Goal: Task Accomplishment & Management: Complete application form

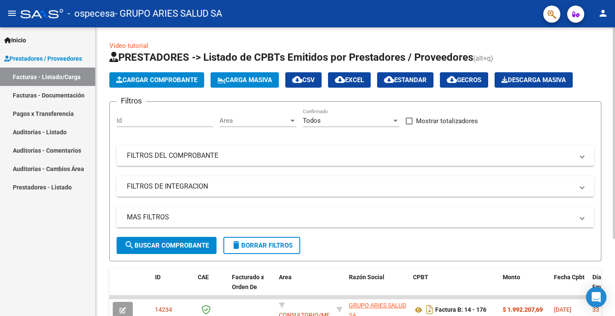
click at [162, 76] on span "Cargar Comprobante" at bounding box center [156, 80] width 81 height 8
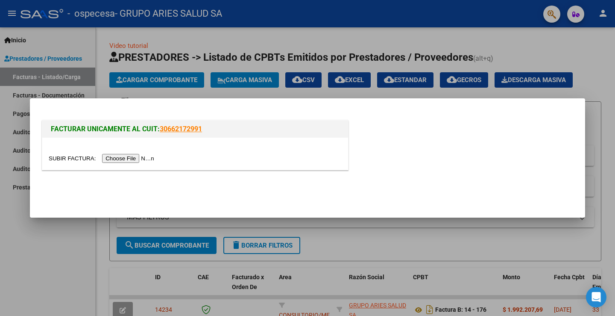
click at [134, 155] on input "file" at bounding box center [103, 158] width 108 height 9
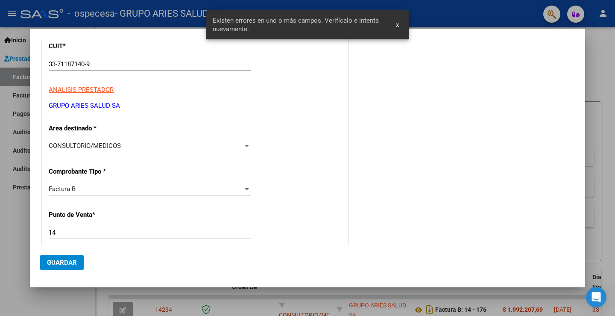
scroll to position [29, 0]
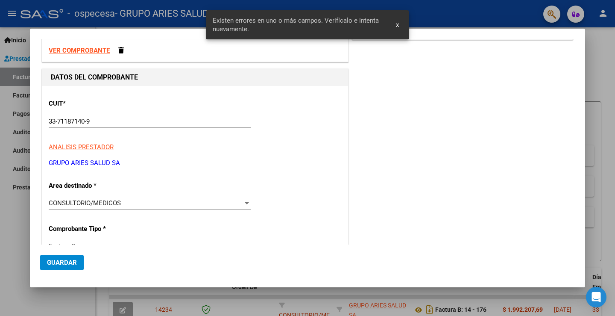
click at [139, 201] on div "CONSULTORIO/MEDICOS" at bounding box center [146, 203] width 194 height 8
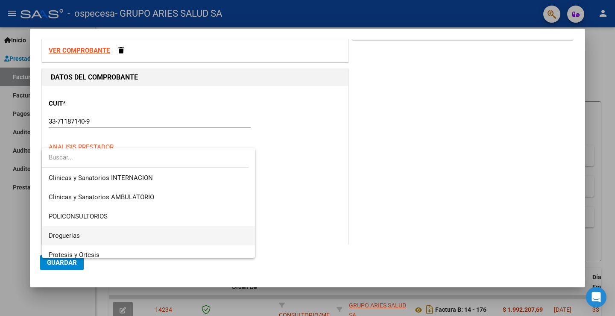
scroll to position [179, 0]
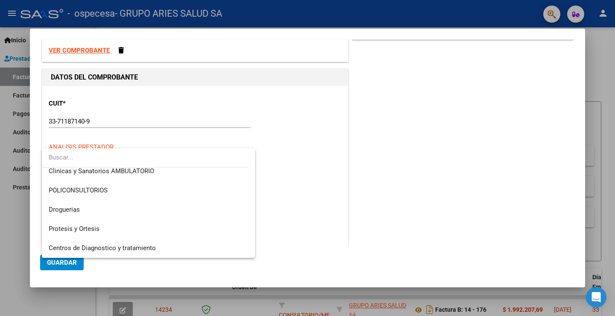
click at [357, 192] on div at bounding box center [307, 158] width 615 height 316
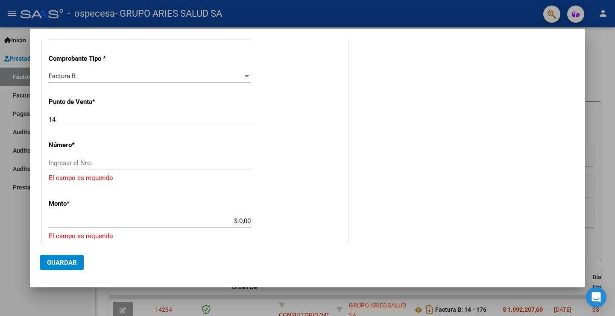
scroll to position [214, 0]
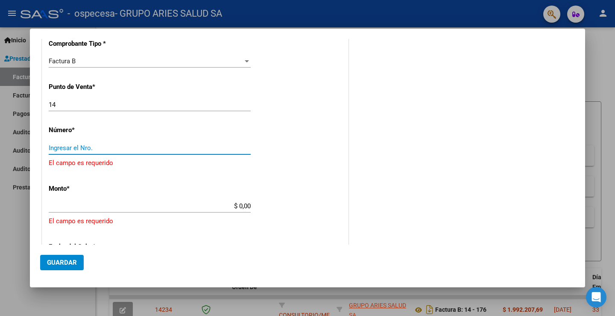
click at [83, 145] on input "Ingresar el Nro." at bounding box center [150, 148] width 202 height 8
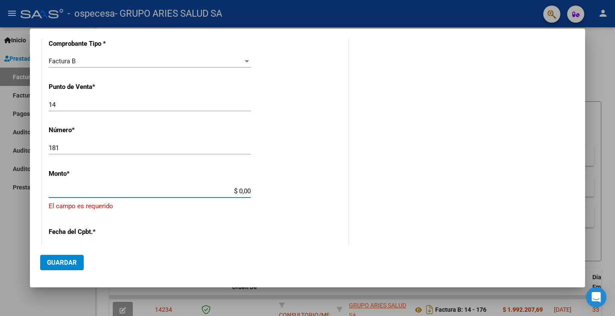
click at [119, 149] on div "181 Ingresar el Nro." at bounding box center [150, 147] width 202 height 13
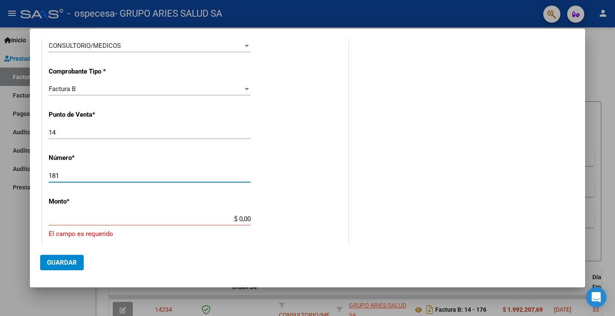
scroll to position [171, 0]
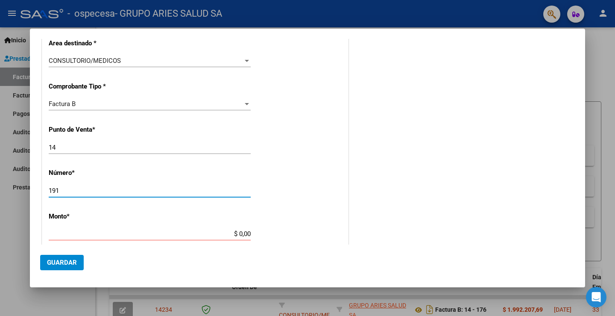
type input "191"
type input "$ 1.477.087,91"
type input "[DATE]"
type input "75409831994913"
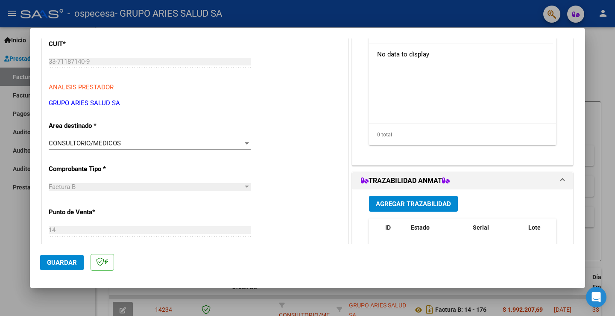
scroll to position [0, 0]
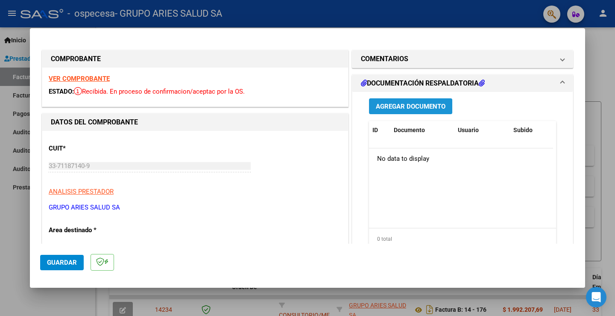
click at [420, 104] on span "Agregar Documento" at bounding box center [411, 106] width 70 height 8
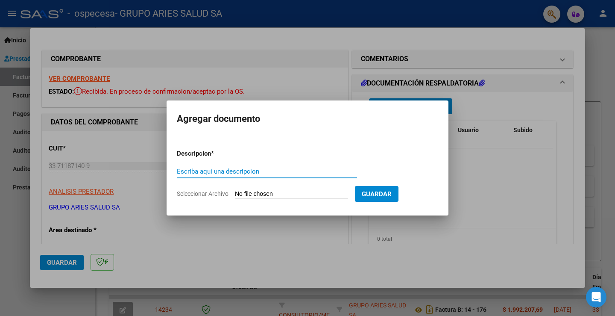
click at [205, 172] on input "Escriba aquí una descripcion" at bounding box center [267, 171] width 180 height 8
type input "DETALLE"
click at [336, 193] on input "Seleccionar Archivo" at bounding box center [291, 194] width 113 height 8
type input "C:\fakepath\01 DETALLE DE FACTURACION - [DATE].pdf"
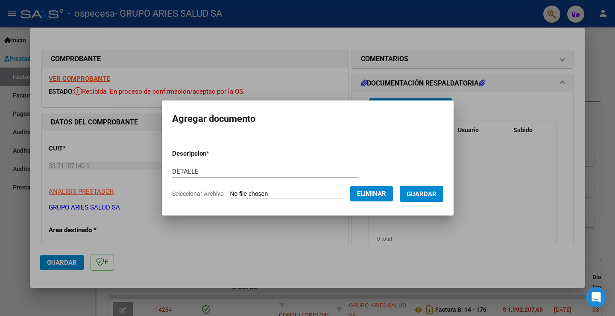
click at [430, 195] on span "Guardar" at bounding box center [422, 194] width 30 height 8
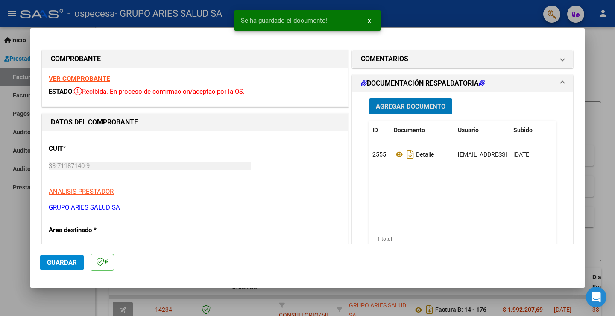
click at [411, 107] on span "Agregar Documento" at bounding box center [411, 106] width 70 height 8
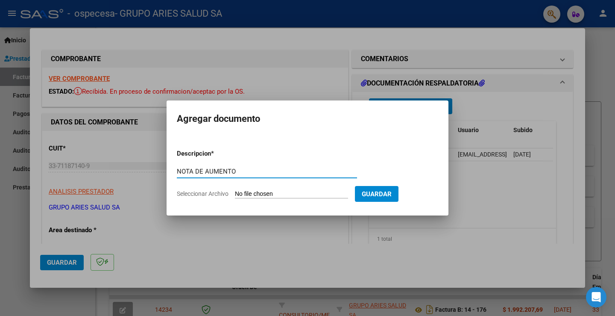
type input "NOTA DE AUMENTO"
click at [392, 191] on span "Guardar" at bounding box center [377, 194] width 30 height 8
click at [285, 193] on input "Seleccionar Archivo" at bounding box center [291, 194] width 113 height 8
type input "C:\fakepath\02 AUMENTO CONFIRMADO.jpeg"
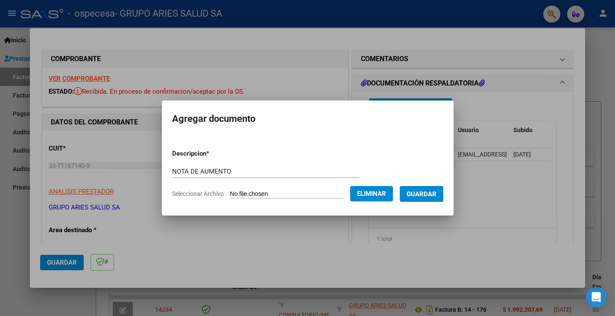
click at [429, 192] on span "Guardar" at bounding box center [422, 194] width 30 height 8
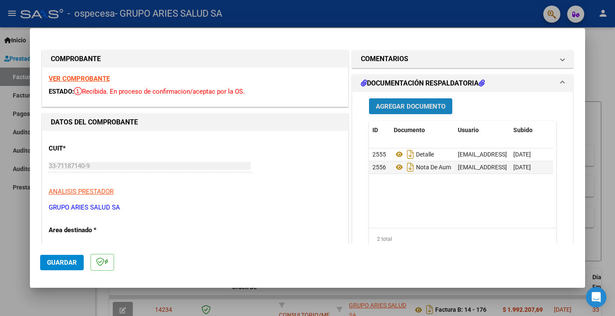
click at [409, 105] on span "Agregar Documento" at bounding box center [411, 106] width 70 height 8
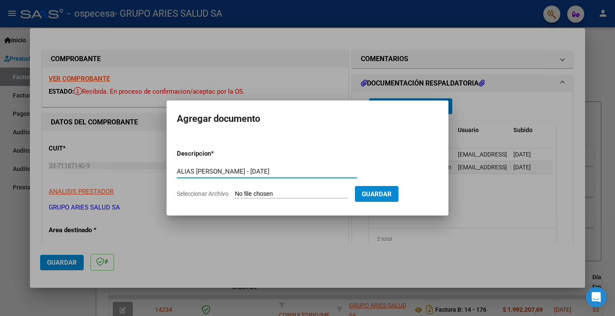
type input "ALIAS [PERSON_NAME] - [DATE]"
click at [272, 190] on input "Seleccionar Archivo" at bounding box center [291, 194] width 113 height 8
type input "C:\fakepath\ALIAS [PERSON_NAME] - [DATE].pdf"
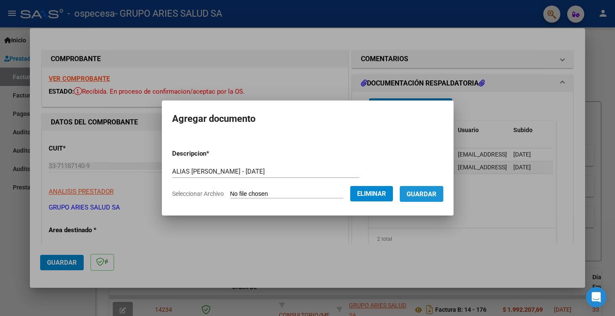
click at [428, 189] on button "Guardar" at bounding box center [422, 194] width 44 height 16
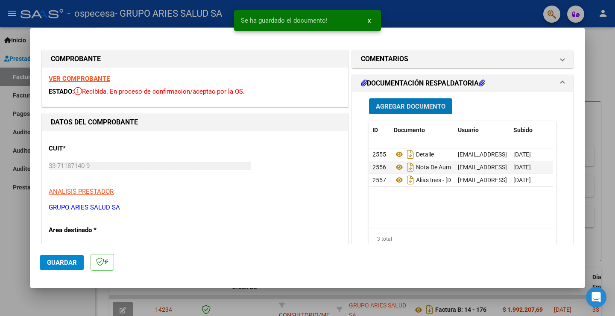
click at [413, 104] on span "Agregar Documento" at bounding box center [411, 106] width 70 height 8
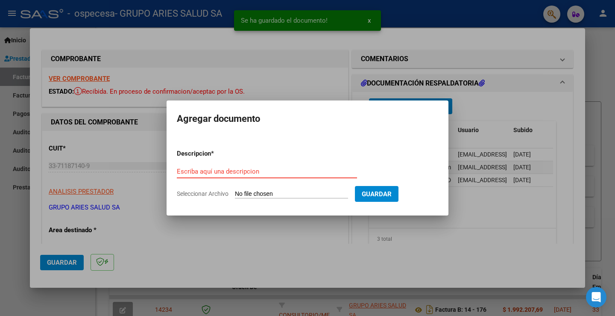
click at [271, 190] on input "Seleccionar Archivo" at bounding box center [291, 194] width 113 height 8
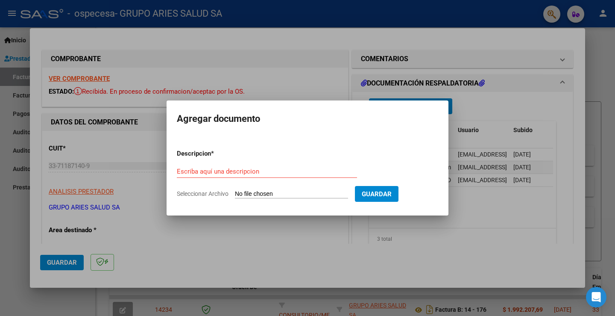
type input "C:\fakepath\CENTURION HECTOR - [DATE].pdf"
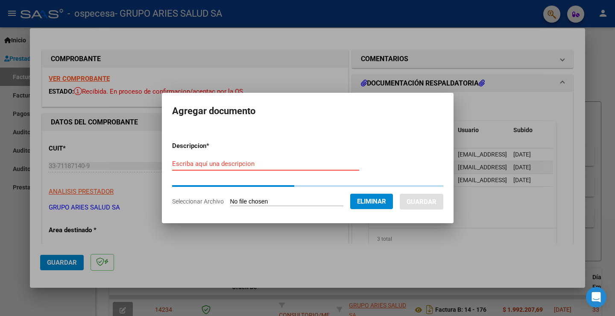
click at [214, 166] on input "Escriba aquí una descripcion" at bounding box center [265, 164] width 187 height 8
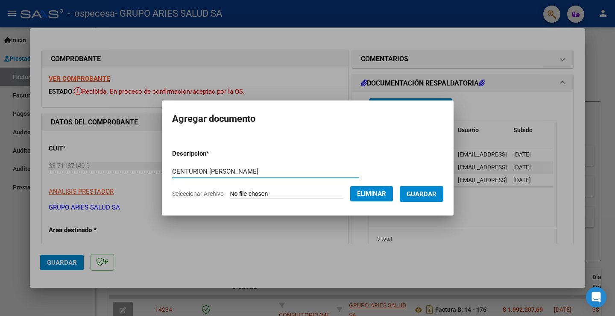
type input "CENTURION [PERSON_NAME]"
click at [421, 193] on span "Guardar" at bounding box center [422, 194] width 30 height 8
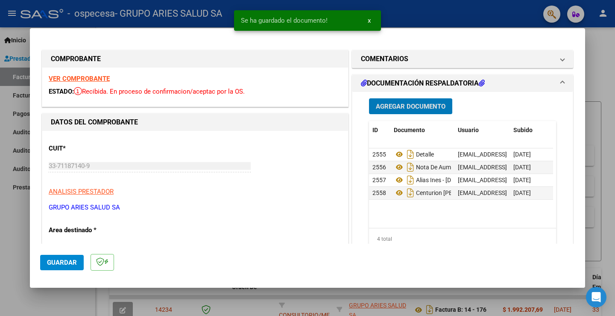
click at [413, 108] on span "Agregar Documento" at bounding box center [411, 106] width 70 height 8
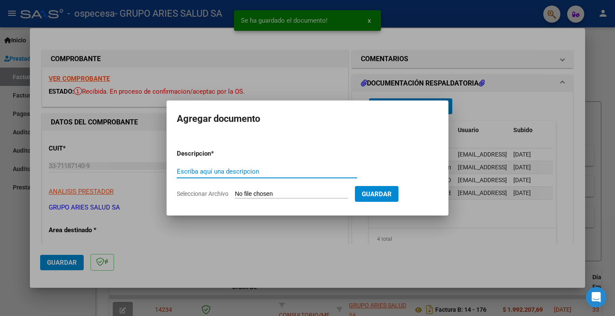
click at [226, 171] on input "Escriba aquí una descripcion" at bounding box center [267, 171] width 180 height 8
click at [249, 196] on input "Seleccionar Archivo" at bounding box center [291, 194] width 113 height 8
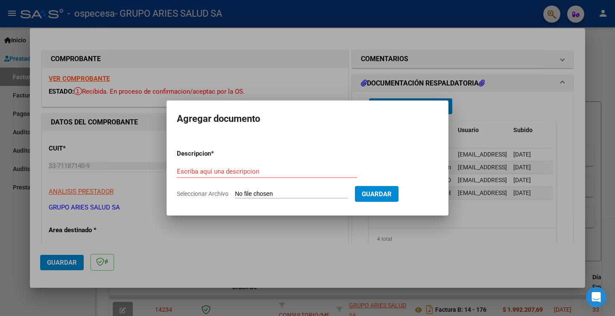
type input "C:\fakepath\[PERSON_NAME] - [DATE].pdf"
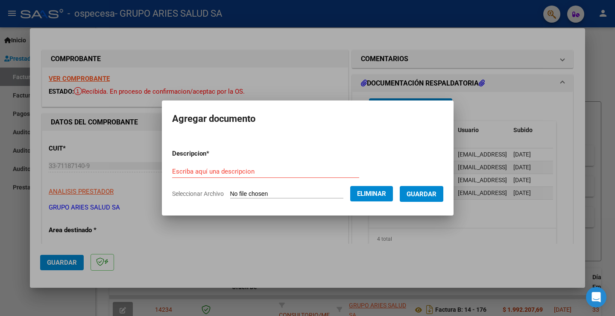
click at [255, 168] on input "Escriba aquí una descripcion" at bounding box center [265, 171] width 187 height 8
type input "[PERSON_NAME]"
click at [435, 197] on span "Guardar" at bounding box center [422, 194] width 30 height 8
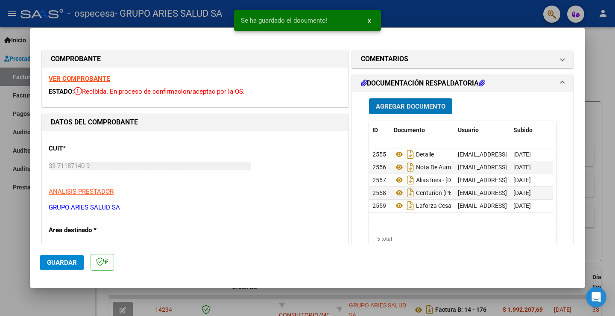
click at [395, 100] on button "Agregar Documento" at bounding box center [410, 106] width 83 height 16
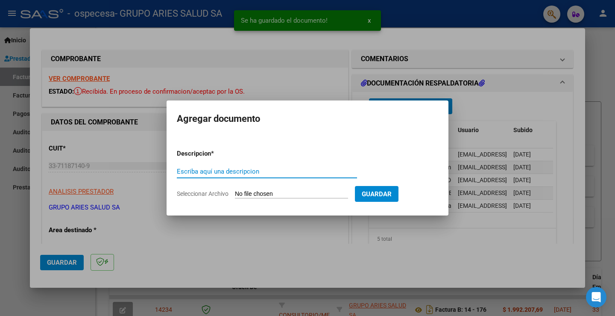
click at [305, 190] on input "Seleccionar Archivo" at bounding box center [291, 194] width 113 height 8
type input "C:\fakepath\[PERSON_NAME] - [DATE].pdf"
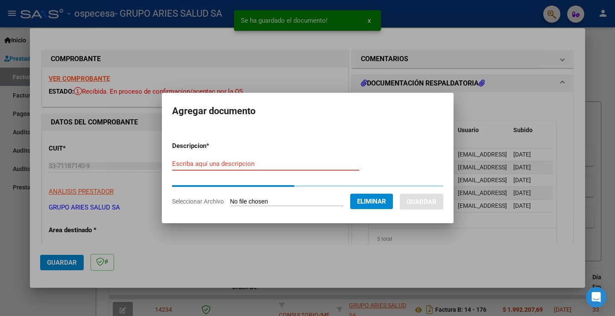
click at [292, 163] on input "Escriba aquí una descripcion" at bounding box center [265, 164] width 187 height 8
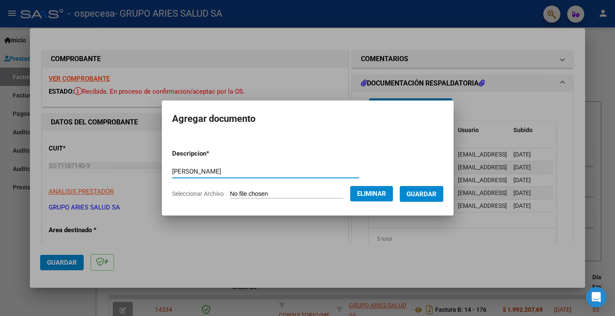
type input "[PERSON_NAME]"
click at [430, 197] on span "Guardar" at bounding box center [422, 194] width 30 height 8
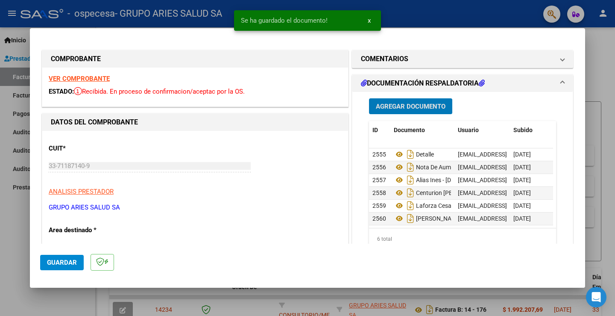
click at [414, 109] on span "Agregar Documento" at bounding box center [411, 106] width 70 height 8
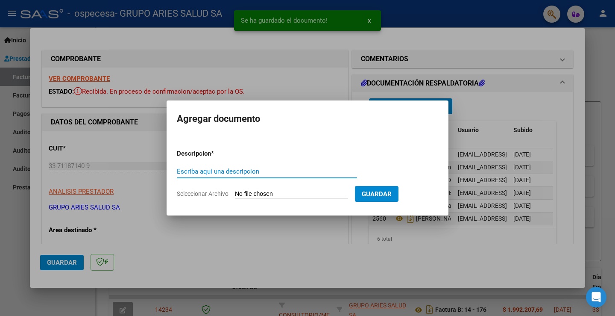
click at [270, 192] on input "Seleccionar Archivo" at bounding box center [291, 194] width 113 height 8
type input "C:\fakepath\PARDO [PERSON_NAME] - [DATE].pdf"
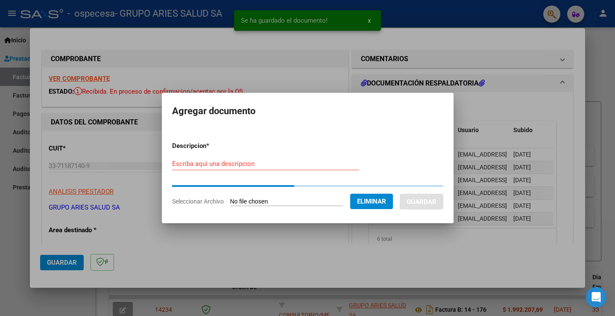
click at [281, 164] on input "Escriba aquí una descripcion" at bounding box center [265, 164] width 187 height 8
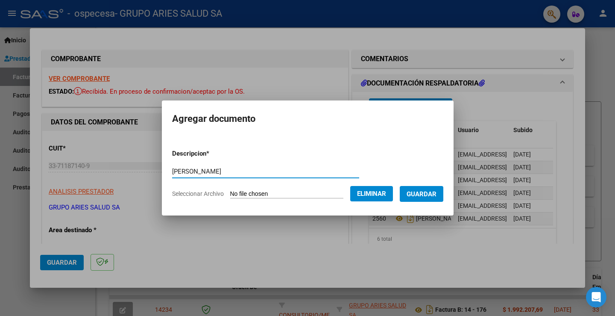
type input "[PERSON_NAME]"
click at [436, 202] on form "Descripcion * PARDO [PERSON_NAME] aquí una descripcion Seleccionar Archivo Elim…" at bounding box center [307, 173] width 271 height 62
click at [432, 199] on button "Guardar" at bounding box center [422, 194] width 44 height 16
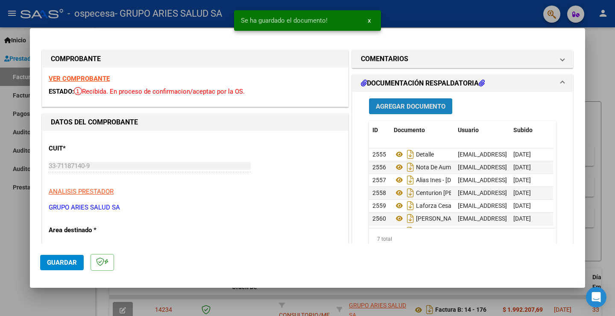
click at [391, 105] on span "Agregar Documento" at bounding box center [411, 106] width 70 height 8
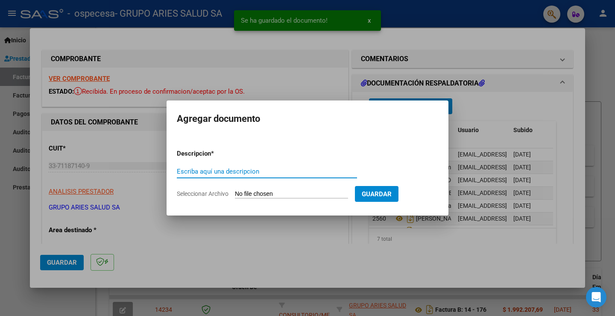
click at [299, 192] on input "Seleccionar Archivo" at bounding box center [291, 194] width 113 height 8
type input "C:\fakepath\[PERSON_NAME][DATE].pdf"
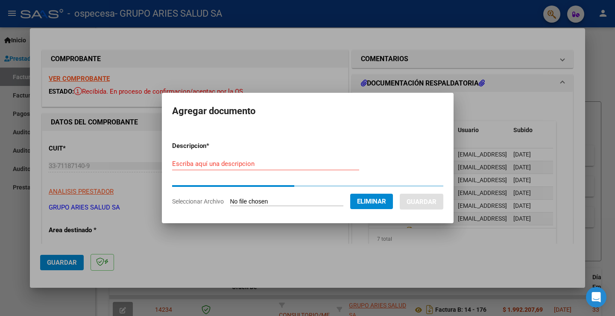
click at [281, 165] on input "Escriba aquí una descripcion" at bounding box center [265, 164] width 187 height 8
type input "[PERSON_NAME]"
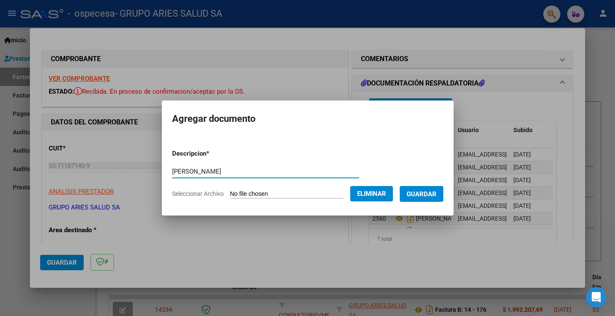
click at [433, 195] on span "Guardar" at bounding box center [422, 194] width 30 height 8
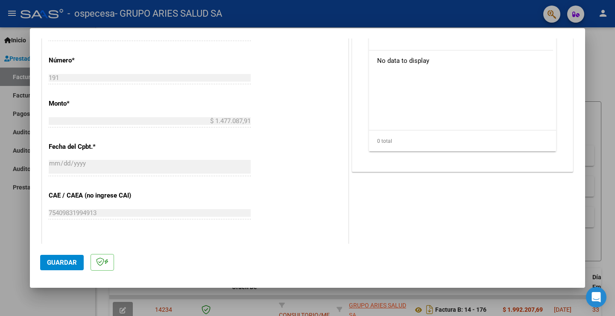
scroll to position [299, 0]
click at [65, 266] on span "Guardar" at bounding box center [62, 262] width 30 height 8
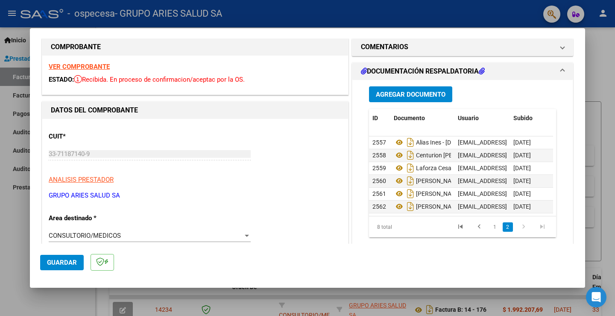
scroll to position [0, 0]
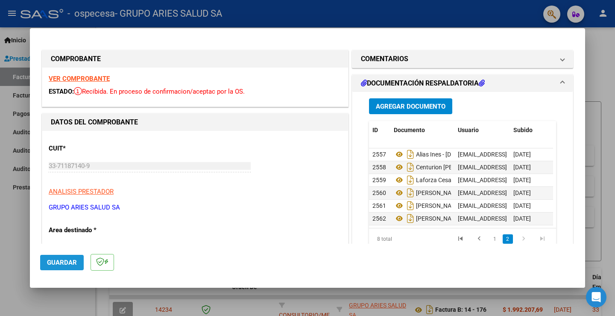
click at [65, 261] on span "Guardar" at bounding box center [62, 262] width 30 height 8
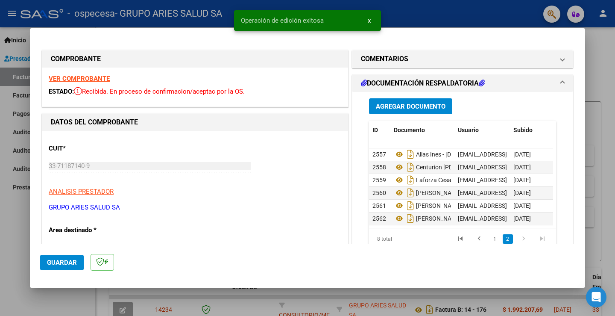
click at [607, 55] on div at bounding box center [307, 158] width 615 height 316
type input "$ 0,00"
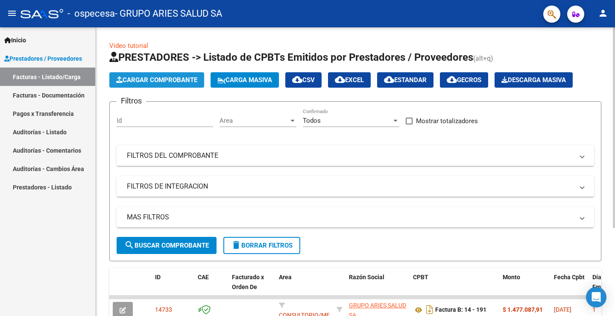
click at [165, 80] on span "Cargar Comprobante" at bounding box center [156, 80] width 81 height 8
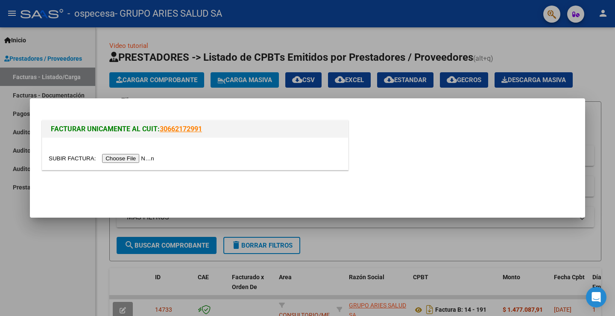
click at [141, 160] on input "file" at bounding box center [103, 158] width 108 height 9
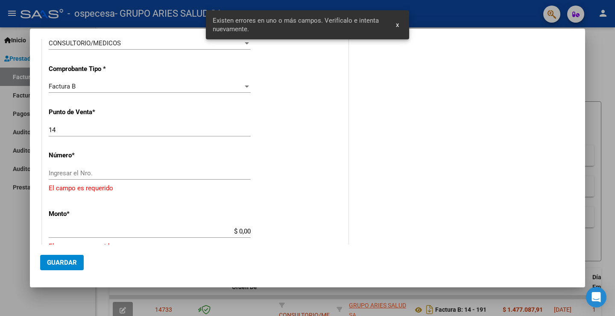
scroll to position [199, 0]
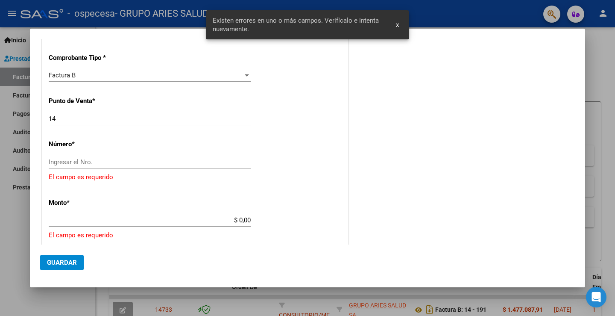
click at [102, 160] on input "Ingresar el Nro." at bounding box center [150, 162] width 202 height 8
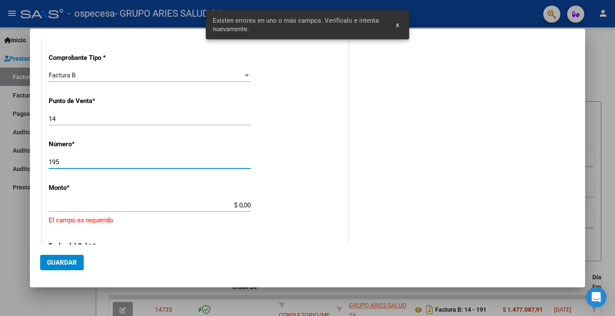
type input "195"
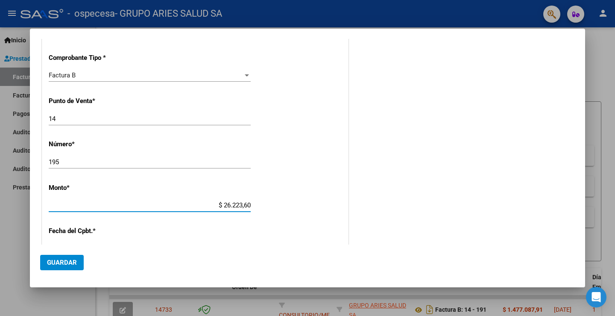
type input "$ 262.236,00"
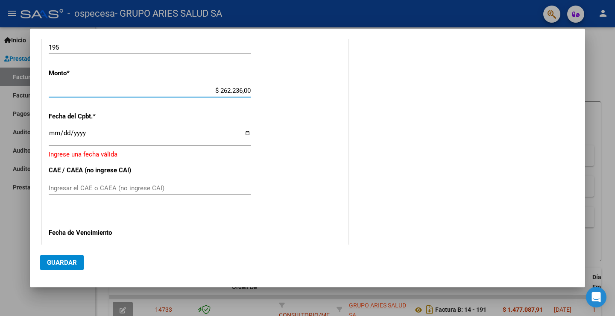
scroll to position [328, 0]
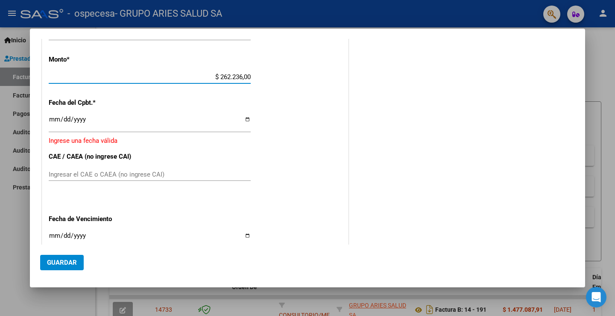
click at [54, 117] on input "Ingresar la fecha" at bounding box center [150, 123] width 202 height 14
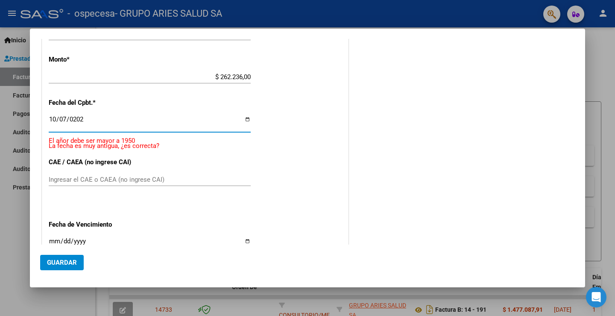
type input "[DATE]"
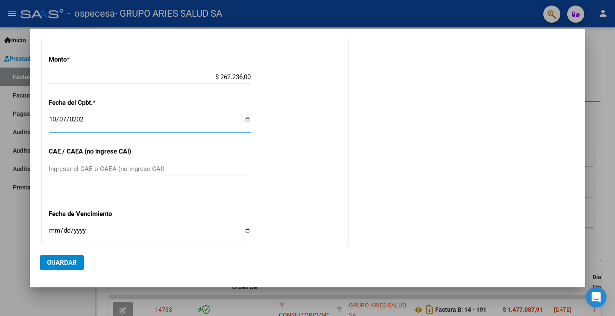
click at [154, 166] on input "Ingresar el CAE o CAEA (no ingrese CAI)" at bounding box center [150, 169] width 202 height 8
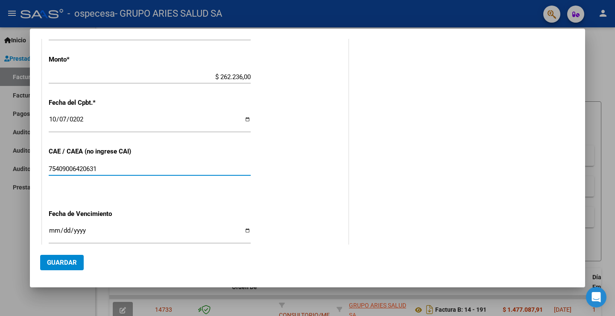
click at [83, 167] on input "75409006420631" at bounding box center [150, 169] width 202 height 8
type input "75409006420631"
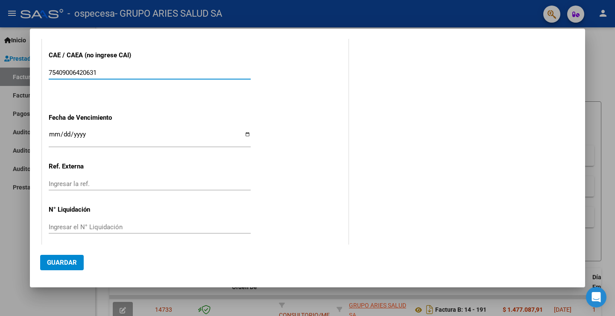
scroll to position [429, 0]
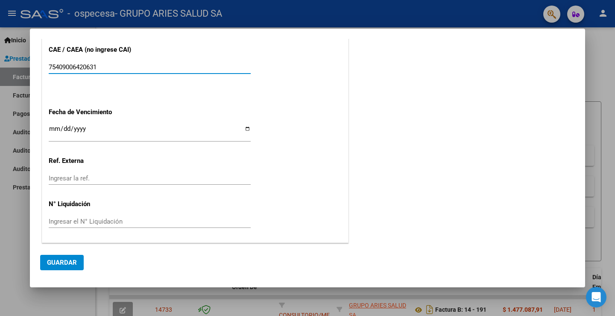
click at [51, 127] on input "Ingresar la fecha" at bounding box center [150, 132] width 202 height 14
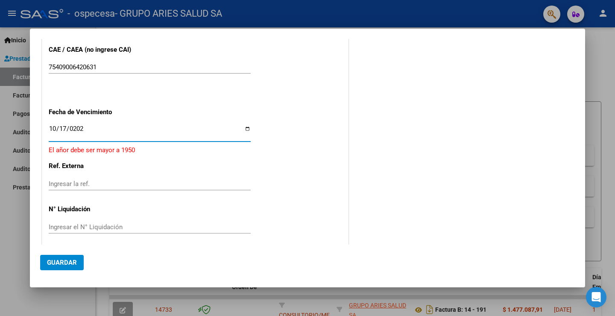
type input "[DATE]"
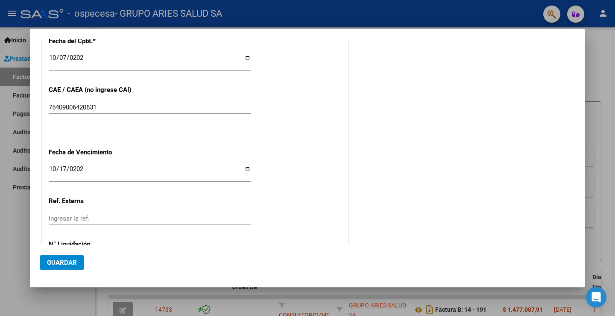
scroll to position [427, 0]
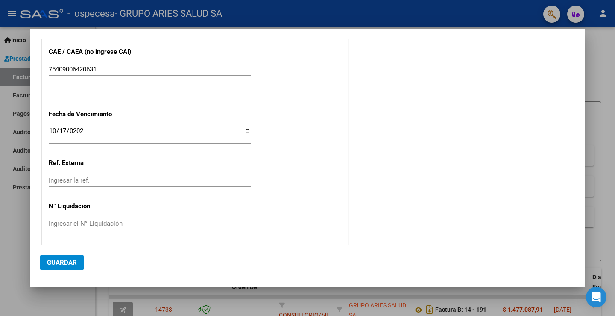
click at [58, 262] on span "Guardar" at bounding box center [62, 262] width 30 height 8
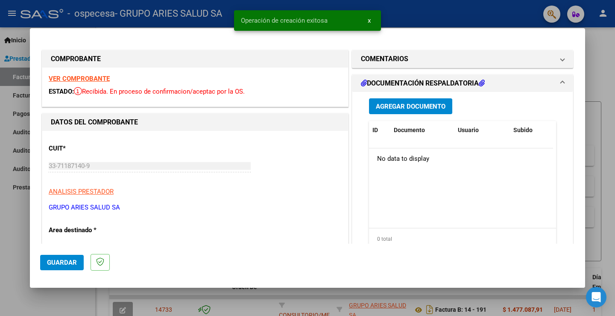
click at [405, 100] on button "Agregar Documento" at bounding box center [410, 106] width 83 height 16
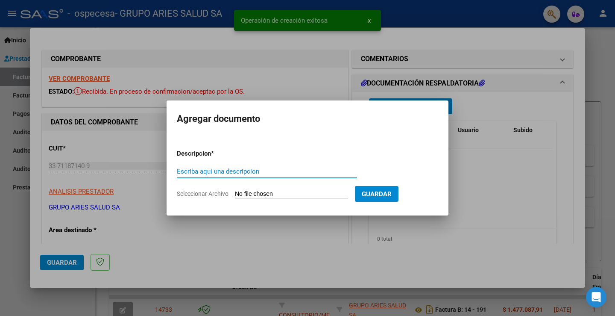
click at [226, 174] on input "Escriba aquí una descripcion" at bounding box center [267, 171] width 180 height 8
type input "D"
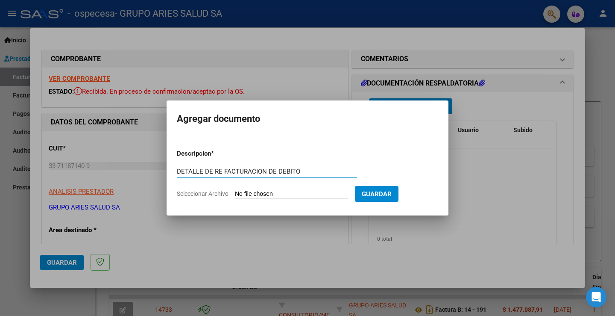
type input "DETALLE DE RE FACTURACION DE DEBITO"
click at [273, 202] on form "Descripcion * DETALLE DE RE FACTURACION DE DEBITO Escriba aquí una descripcion …" at bounding box center [307, 173] width 261 height 62
click at [272, 199] on form "Descripcion * DETALLE DE RE FACTURACION DE DEBITO Escriba aquí una descripcion …" at bounding box center [307, 173] width 261 height 62
click at [270, 192] on input "Seleccionar Archivo" at bounding box center [291, 194] width 113 height 8
type input "C:\fakepath\01 DETALLE DE FACTURACION (REFACTURACION DEBITO) - [DATE].xlsx"
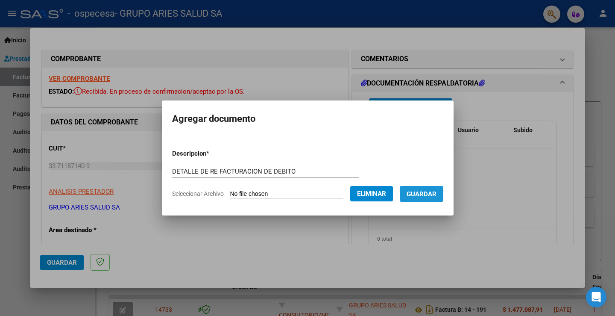
click at [436, 195] on span "Guardar" at bounding box center [422, 194] width 30 height 8
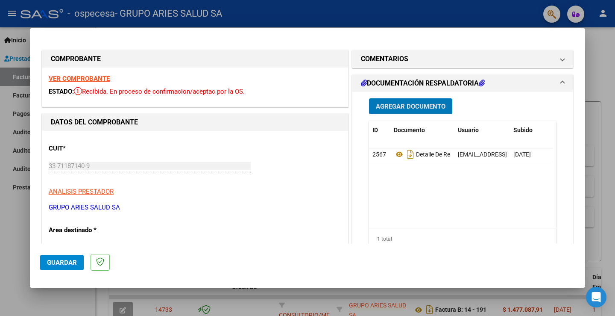
click at [412, 107] on span "Agregar Documento" at bounding box center [411, 106] width 70 height 8
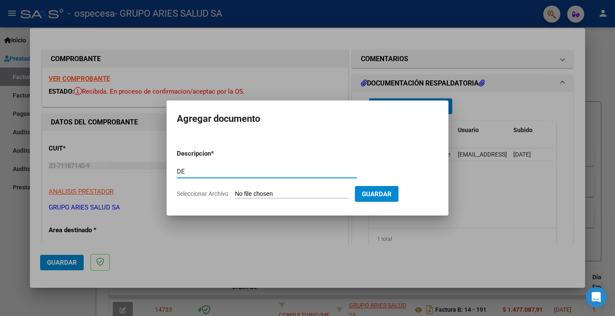
type input "D"
click at [246, 190] on input "Seleccionar Archivo" at bounding box center [291, 194] width 113 height 8
type input "C:\fakepath\Untitled_10072025_041216.pdf"
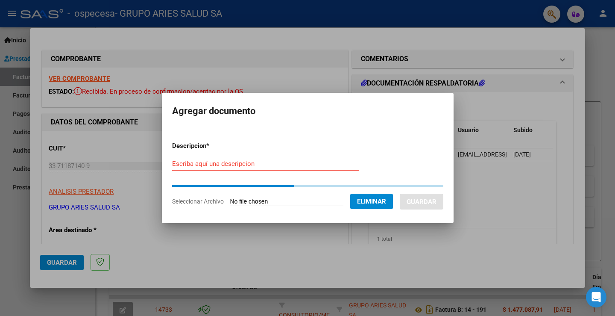
click at [259, 163] on input "Escriba aquí una descripcion" at bounding box center [265, 164] width 187 height 8
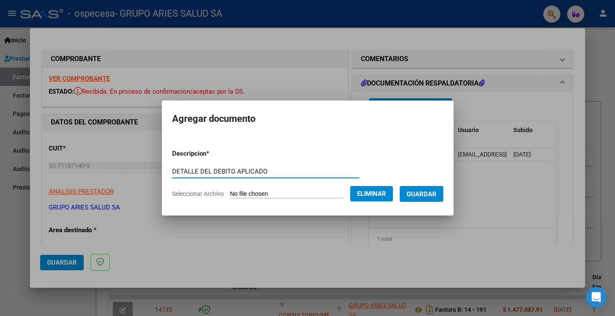
type input "DETALLE DEL DEBITO APLICADO"
click at [416, 191] on span "Guardar" at bounding box center [422, 194] width 30 height 8
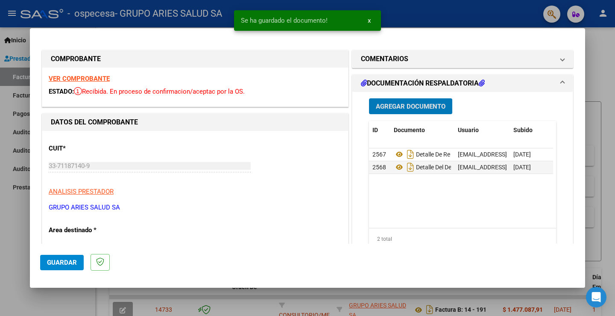
click at [76, 265] on span "Guardar" at bounding box center [62, 262] width 30 height 8
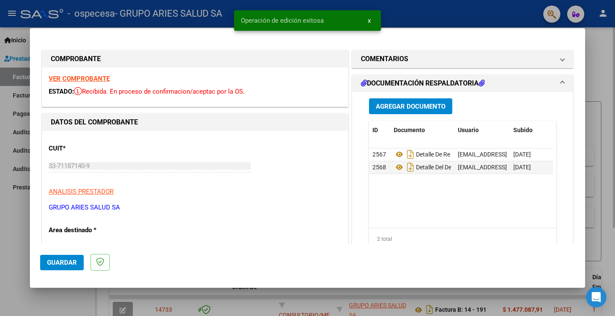
click at [600, 67] on div at bounding box center [307, 158] width 615 height 316
type input "$ 0,00"
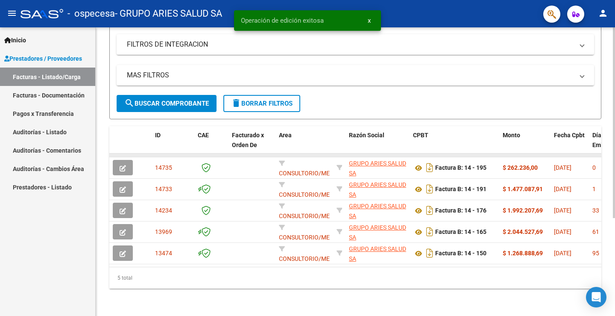
scroll to position [148, 0]
